Goal: Information Seeking & Learning: Learn about a topic

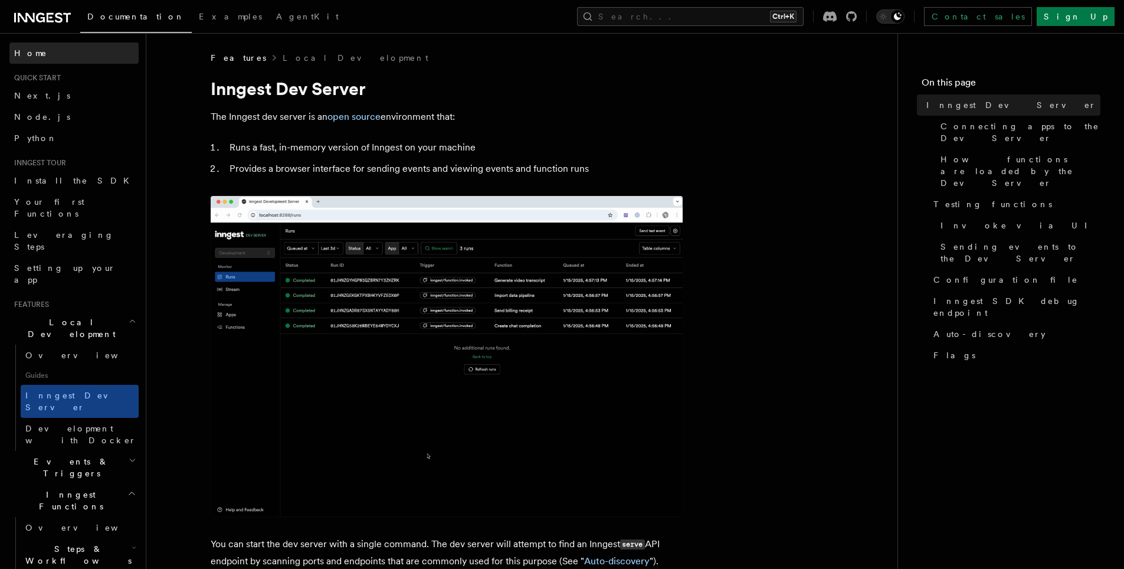
click at [31, 56] on span "Home" at bounding box center [30, 53] width 33 height 12
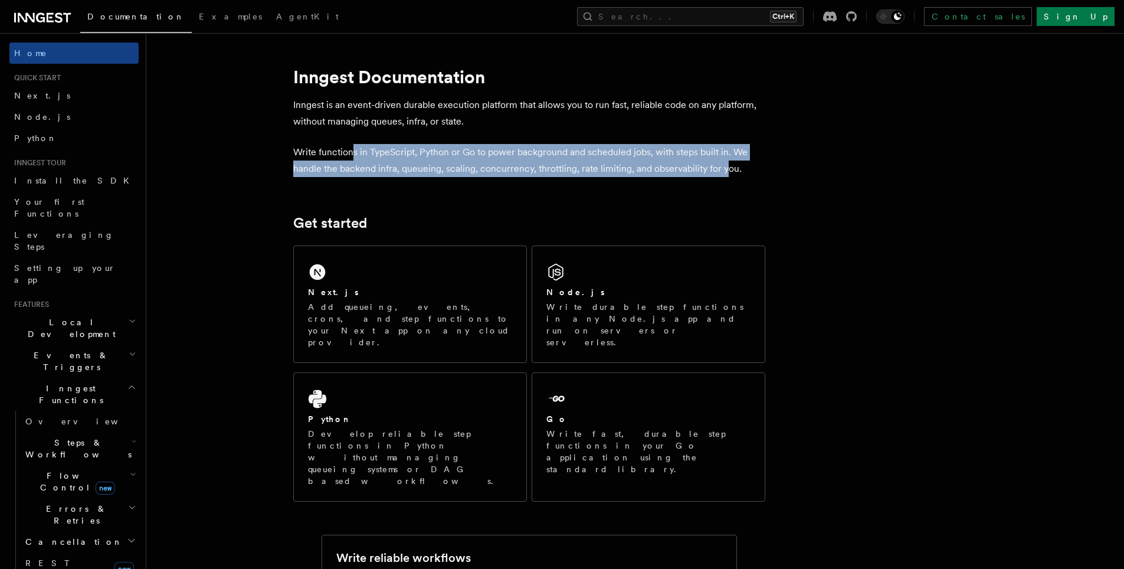
drag, startPoint x: 355, startPoint y: 154, endPoint x: 741, endPoint y: 172, distance: 387.0
click at [742, 169] on p "Write functions in TypeScript, Python or Go to power background and scheduled j…" at bounding box center [529, 160] width 472 height 33
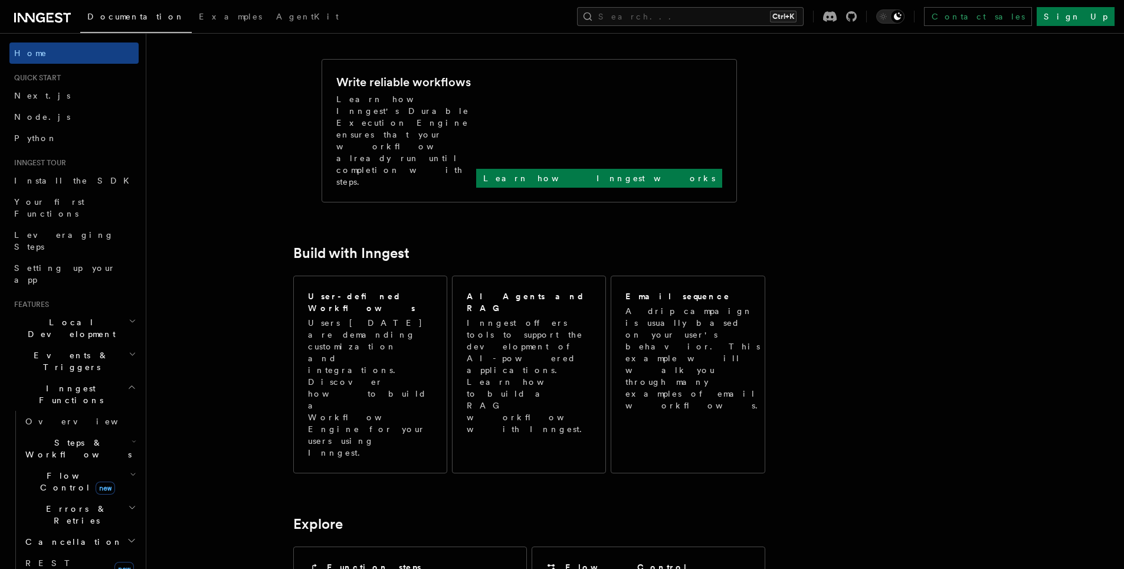
scroll to position [441, 0]
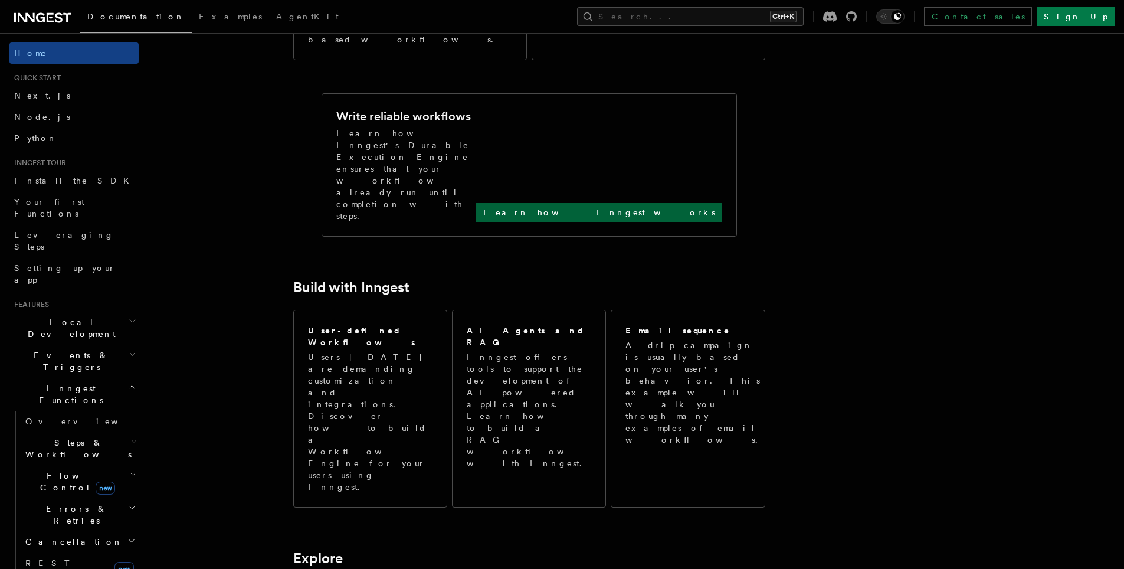
click at [650, 207] on p "Learn how Inngest works" at bounding box center [599, 213] width 232 height 12
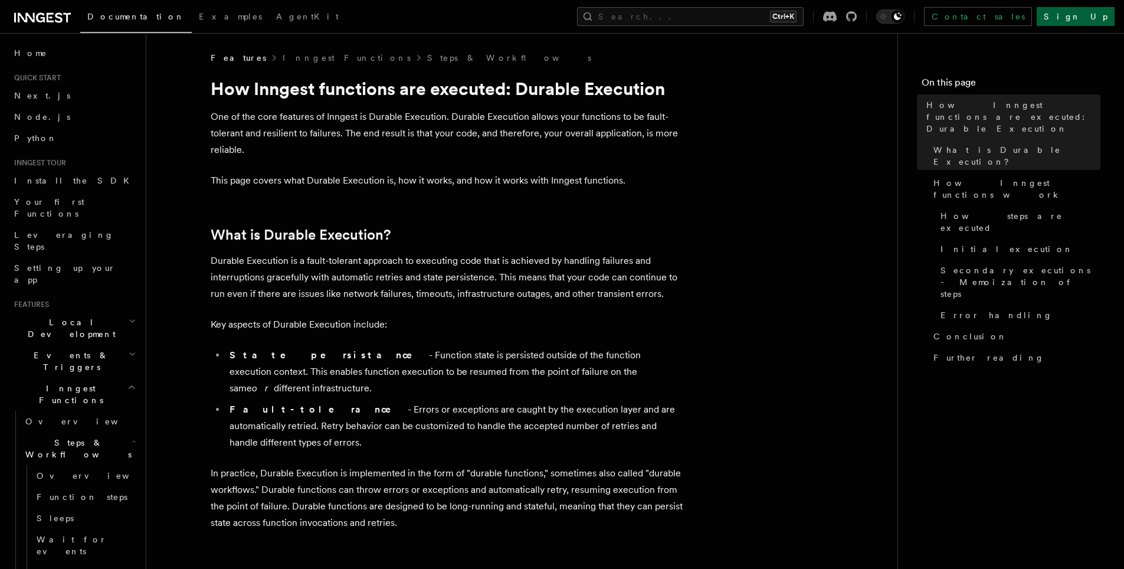
click at [1092, 15] on link "Sign Up" at bounding box center [1076, 16] width 78 height 19
